Goal: Transaction & Acquisition: Purchase product/service

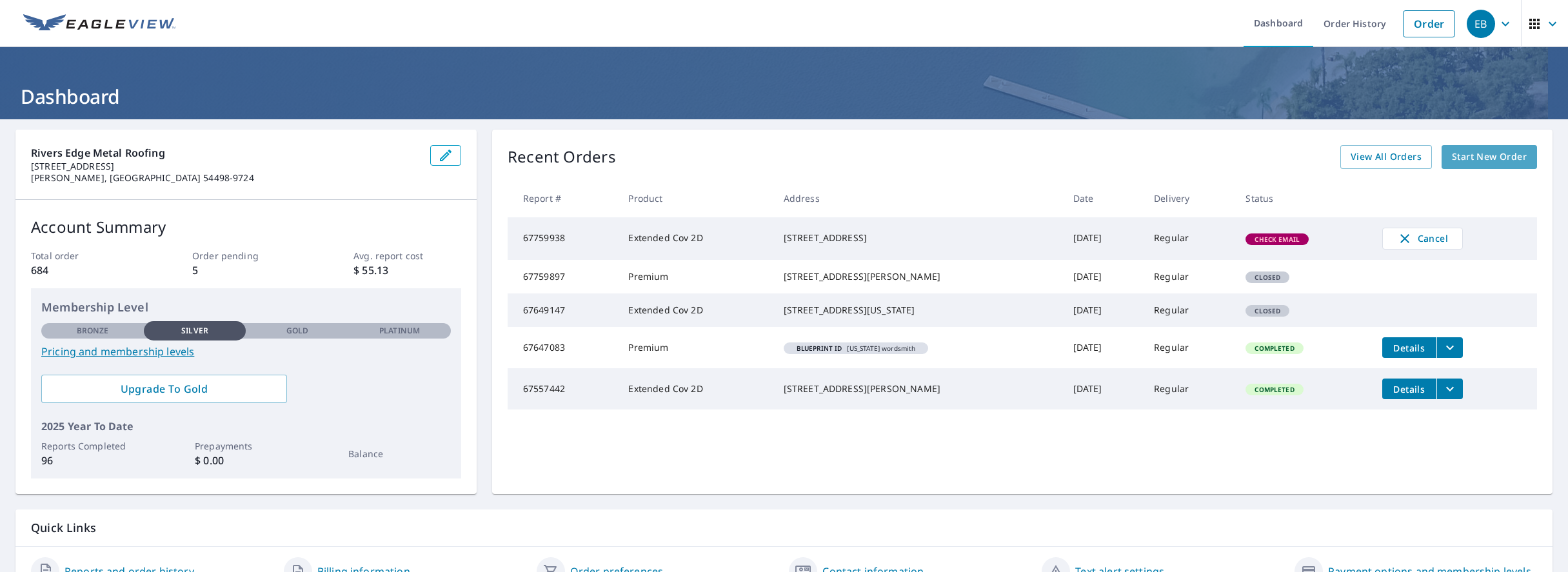
click at [1471, 161] on span "Start New Order" at bounding box center [1489, 156] width 75 height 16
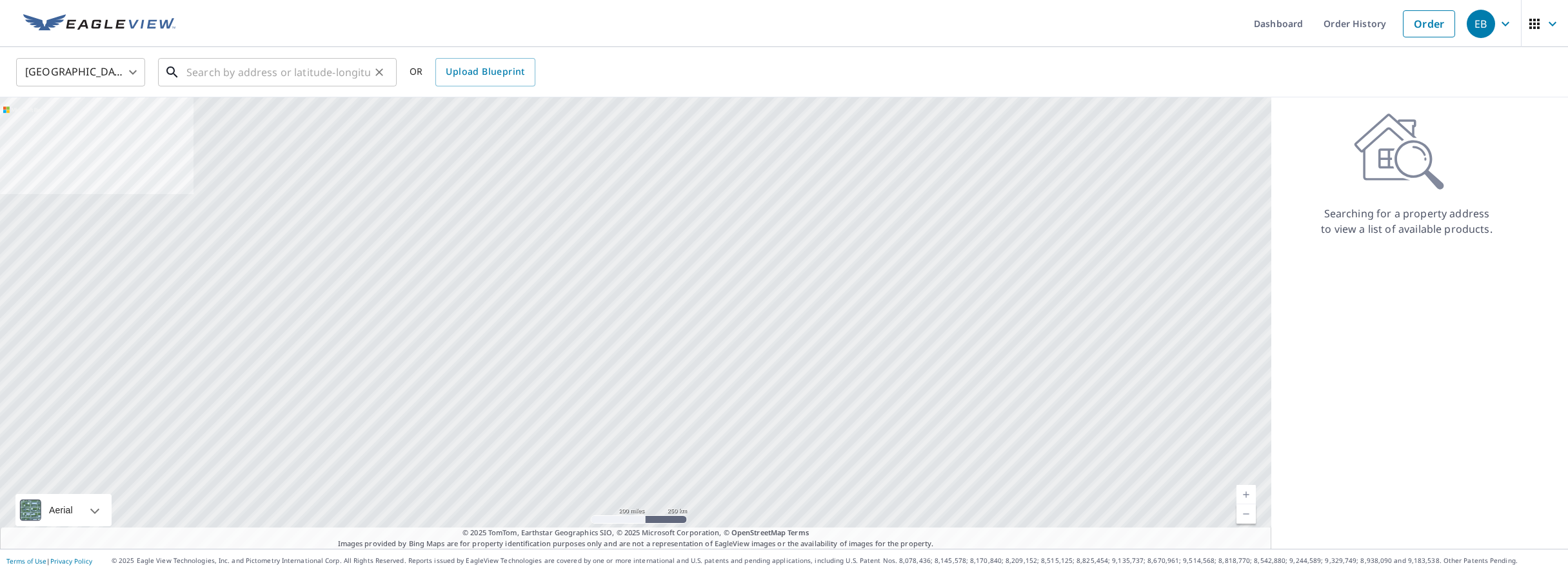
click at [218, 77] on input "text" at bounding box center [279, 72] width 184 height 36
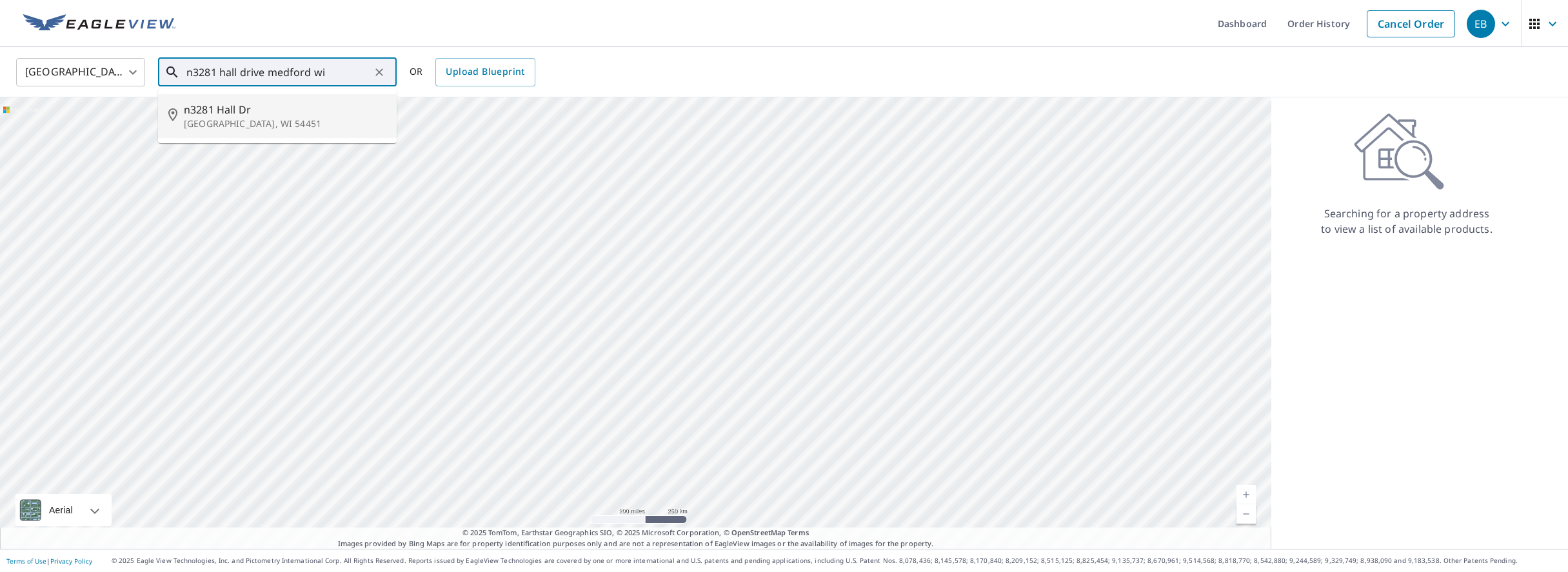
click at [242, 120] on p "[GEOGRAPHIC_DATA], WI 54451" at bounding box center [285, 124] width 203 height 13
type input "[STREET_ADDRESS][PERSON_NAME]"
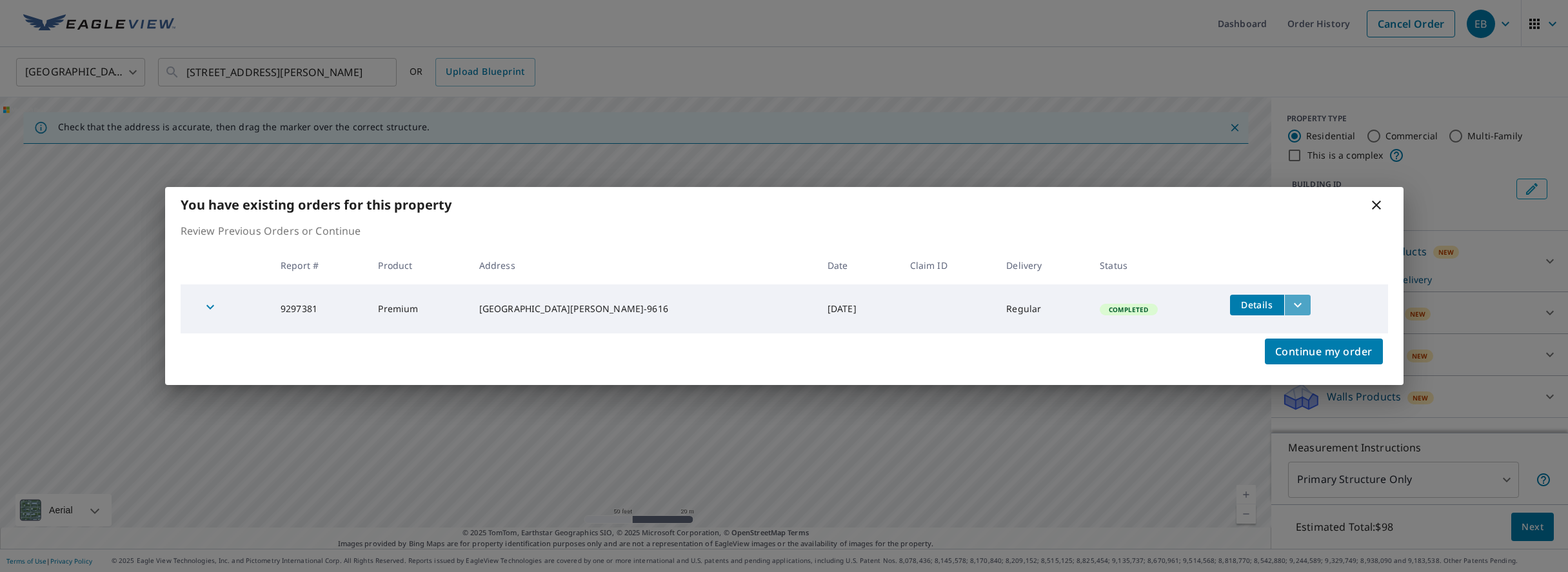
click at [1290, 306] on icon "filesDropdownBtn-9297381" at bounding box center [1298, 305] width 16 height 16
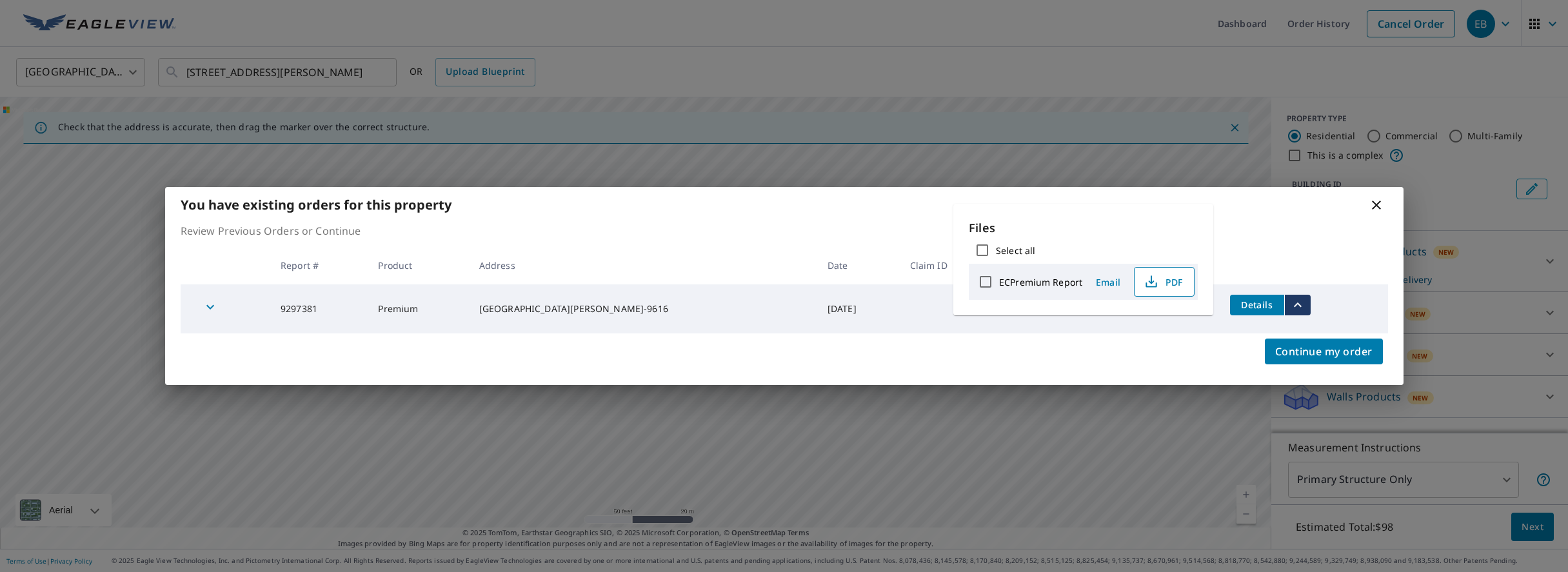
click at [1152, 283] on icon "button" at bounding box center [1151, 281] width 16 height 16
click at [1307, 358] on span "Continue my order" at bounding box center [1324, 351] width 98 height 18
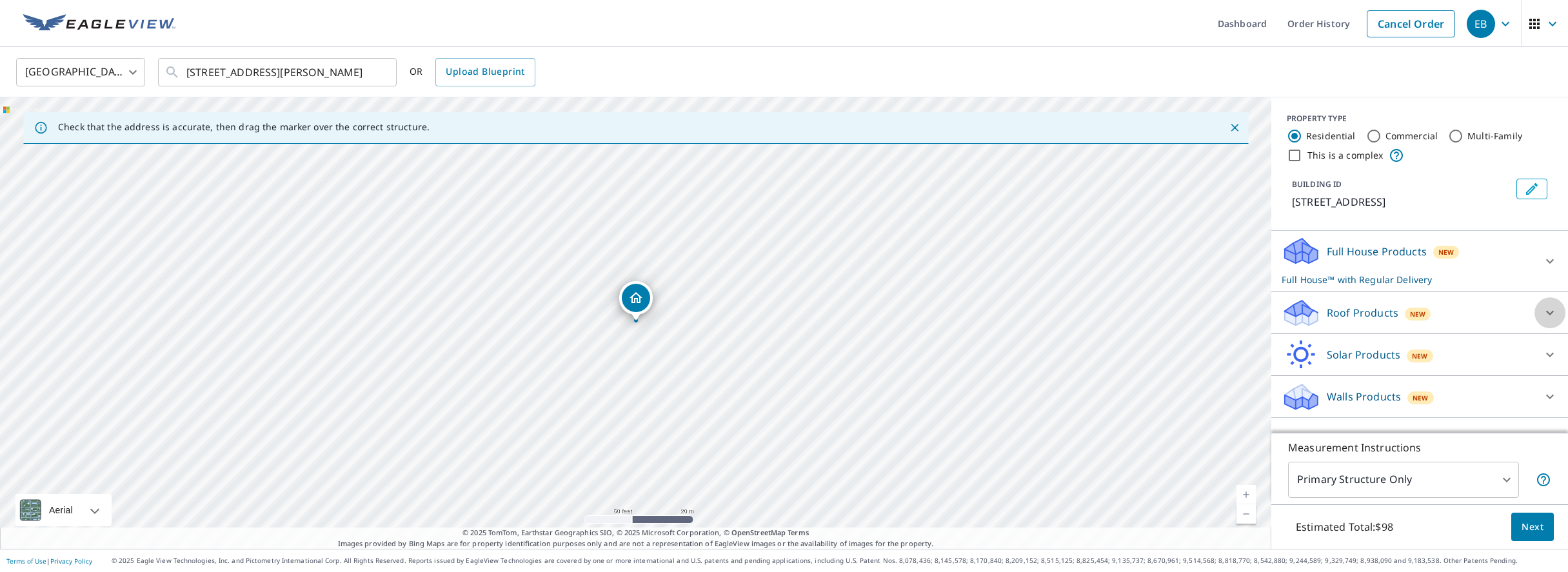
click at [1548, 308] on icon at bounding box center [1549, 312] width 16 height 16
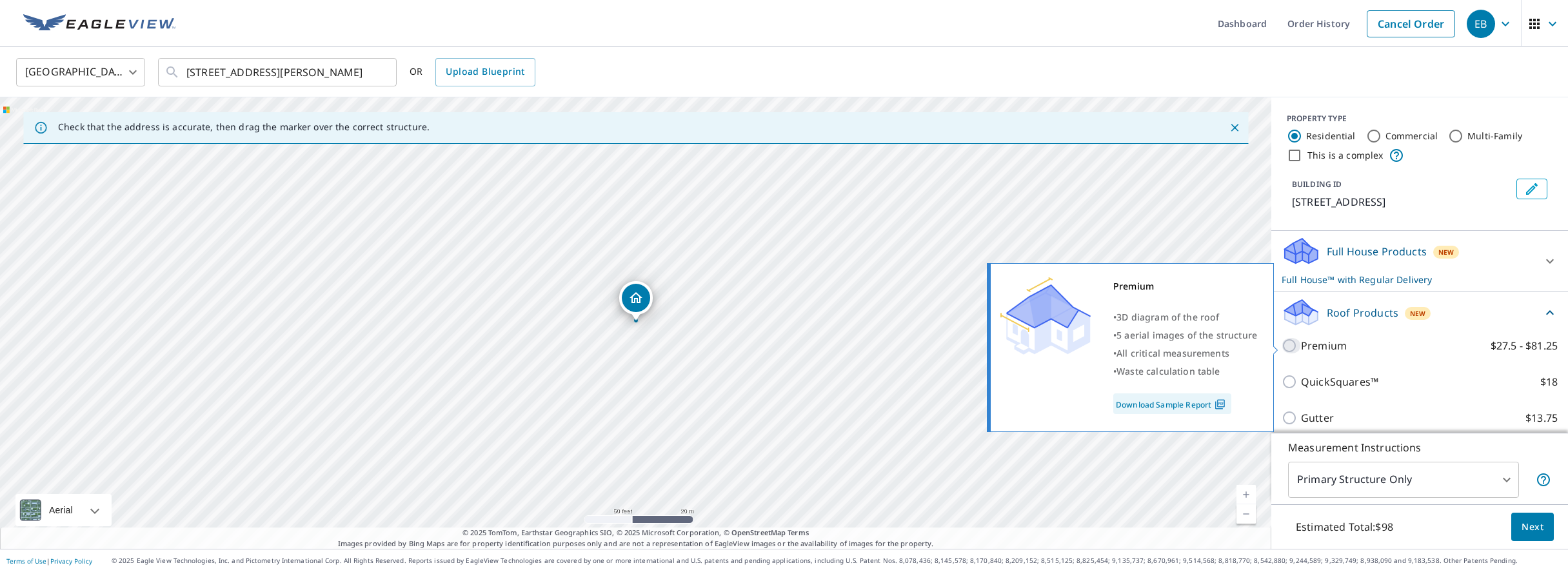
click at [1292, 347] on input "Premium $27.5 - $81.25" at bounding box center [1291, 345] width 20 height 16
checkbox input "true"
checkbox input "false"
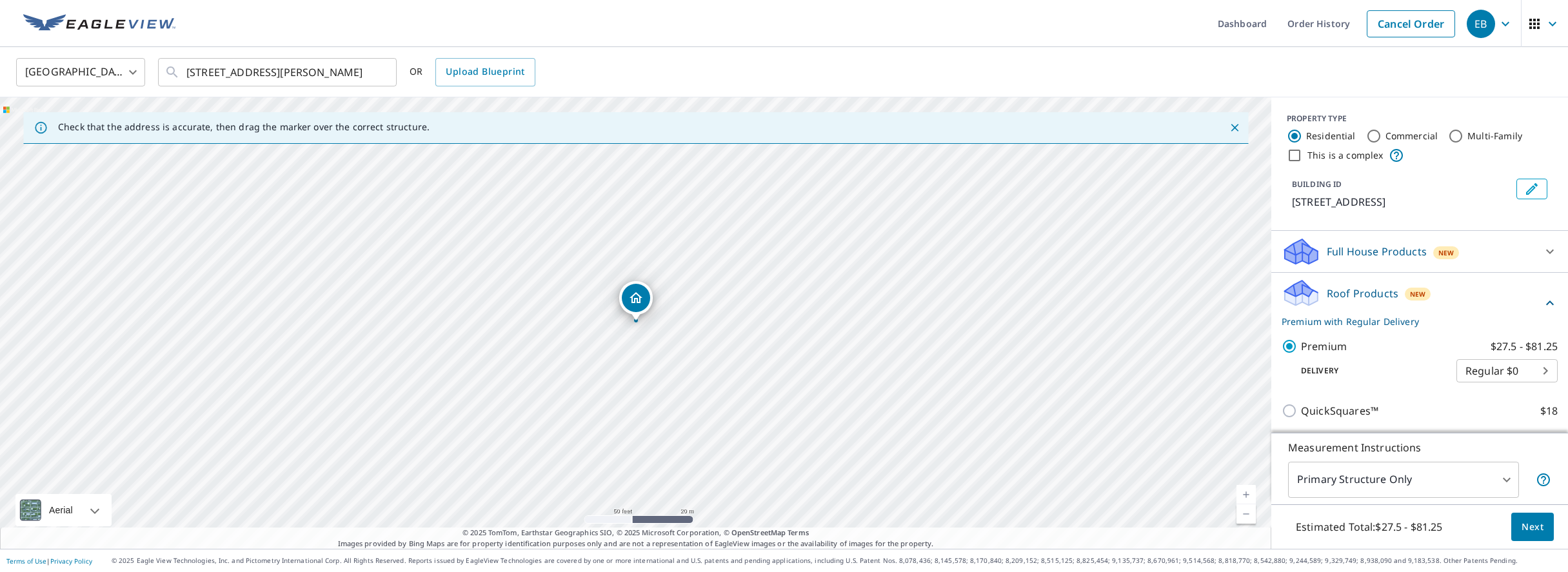
click at [1535, 528] on span "Next" at bounding box center [1533, 526] width 22 height 16
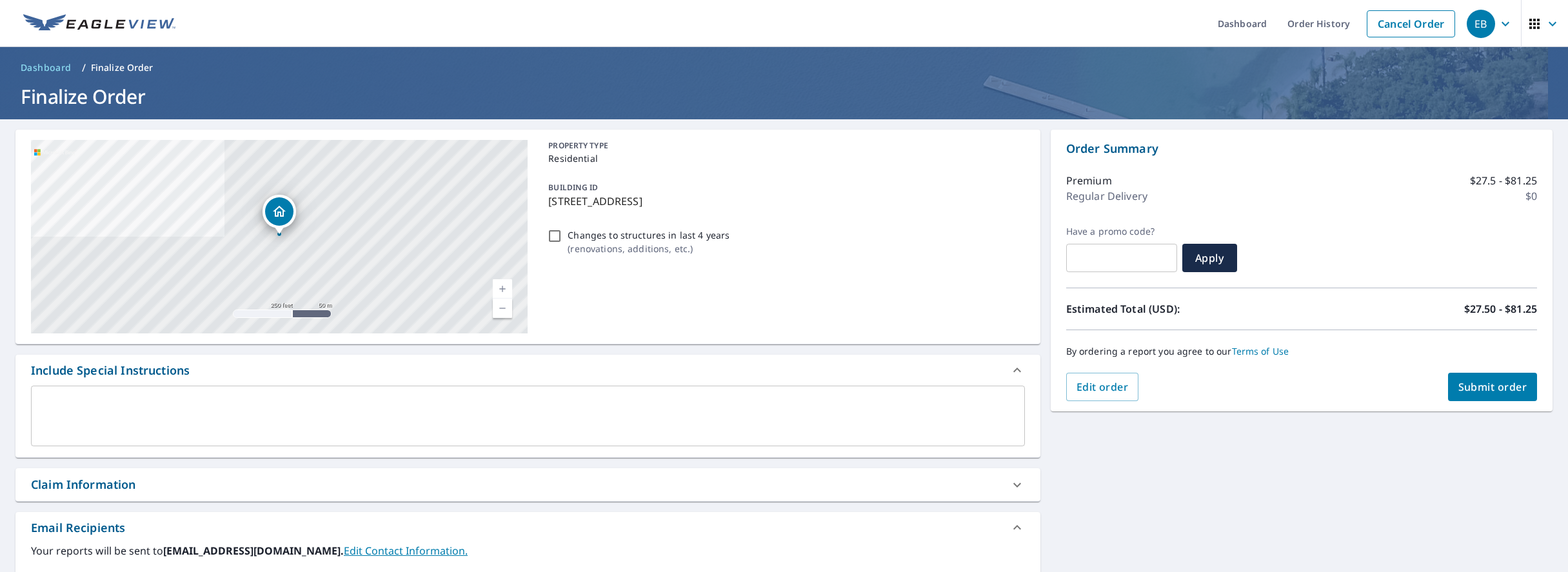
click at [1496, 390] on span "Submit order" at bounding box center [1493, 386] width 69 height 14
